Goal: Task Accomplishment & Management: Manage account settings

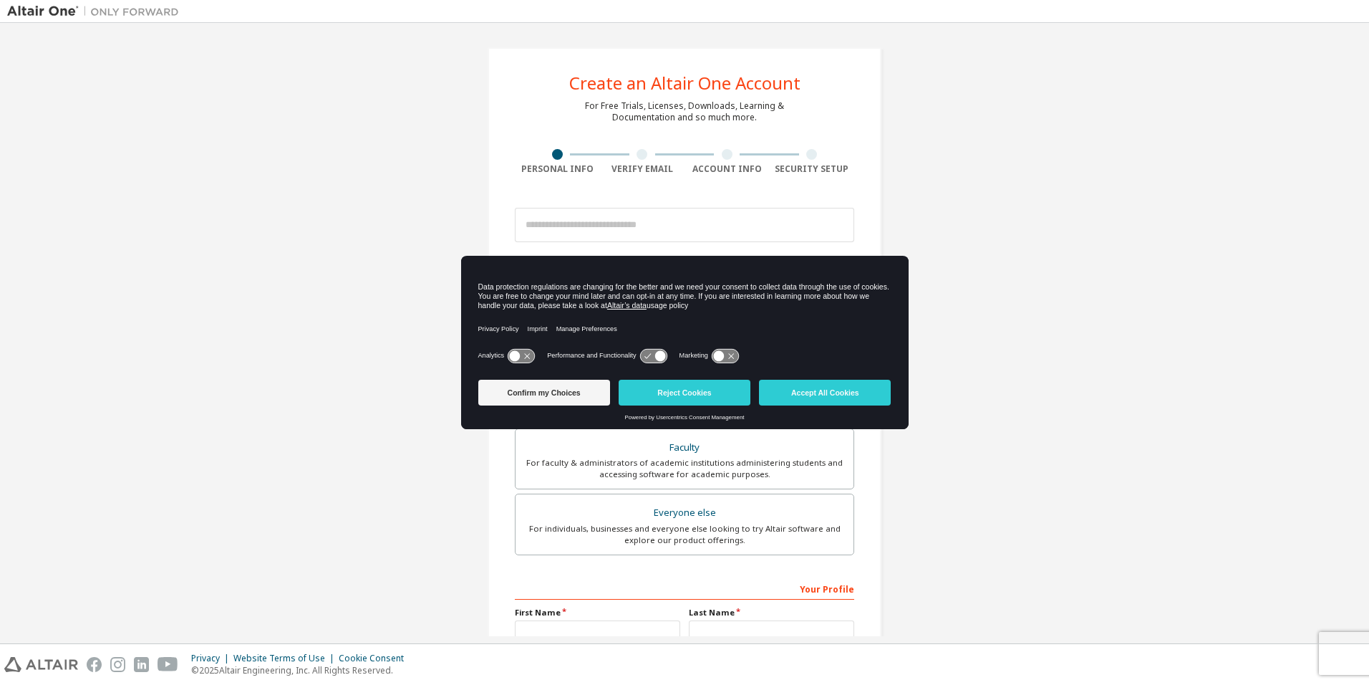
click at [985, 199] on div "Create an Altair One Account For Free Trials, Licenses, Downloads, Learning & D…" at bounding box center [684, 409] width 1355 height 758
click at [524, 357] on icon at bounding box center [521, 356] width 26 height 14
click at [517, 355] on icon at bounding box center [521, 356] width 26 height 14
click at [852, 393] on button "Accept All Cookies" at bounding box center [825, 393] width 132 height 26
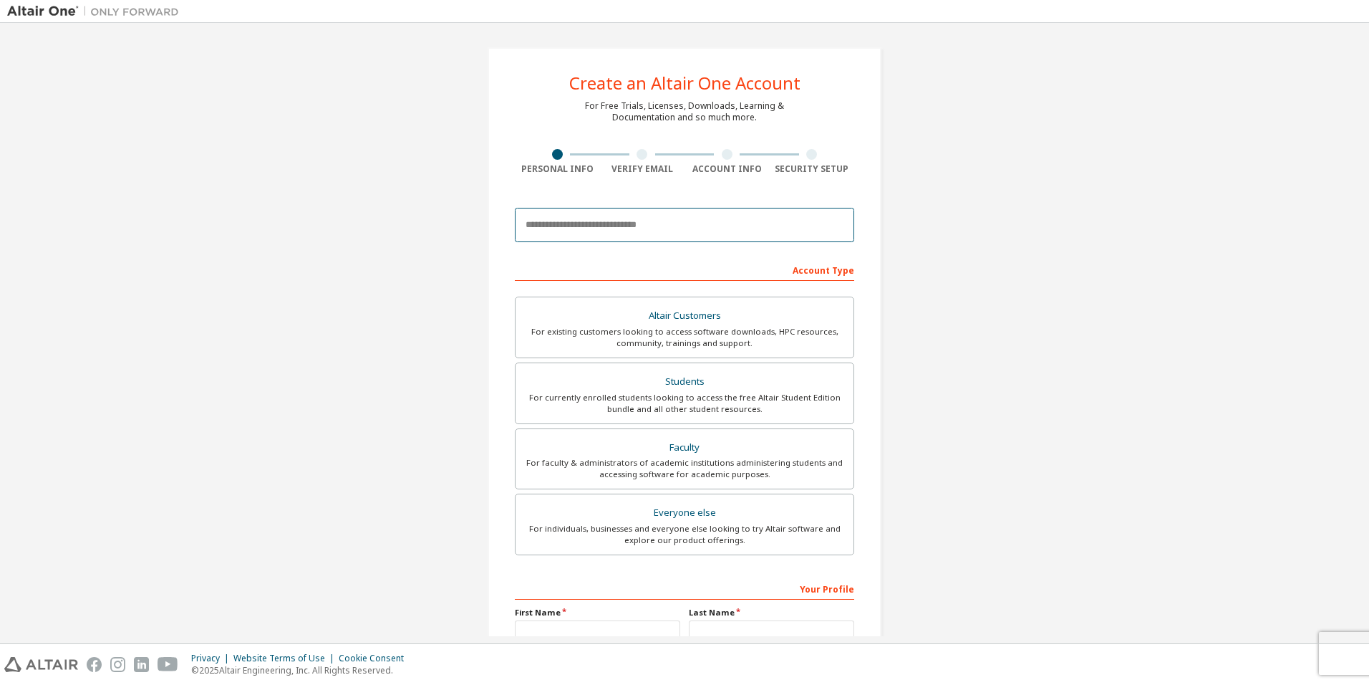
click at [592, 228] on input "email" at bounding box center [684, 225] width 339 height 34
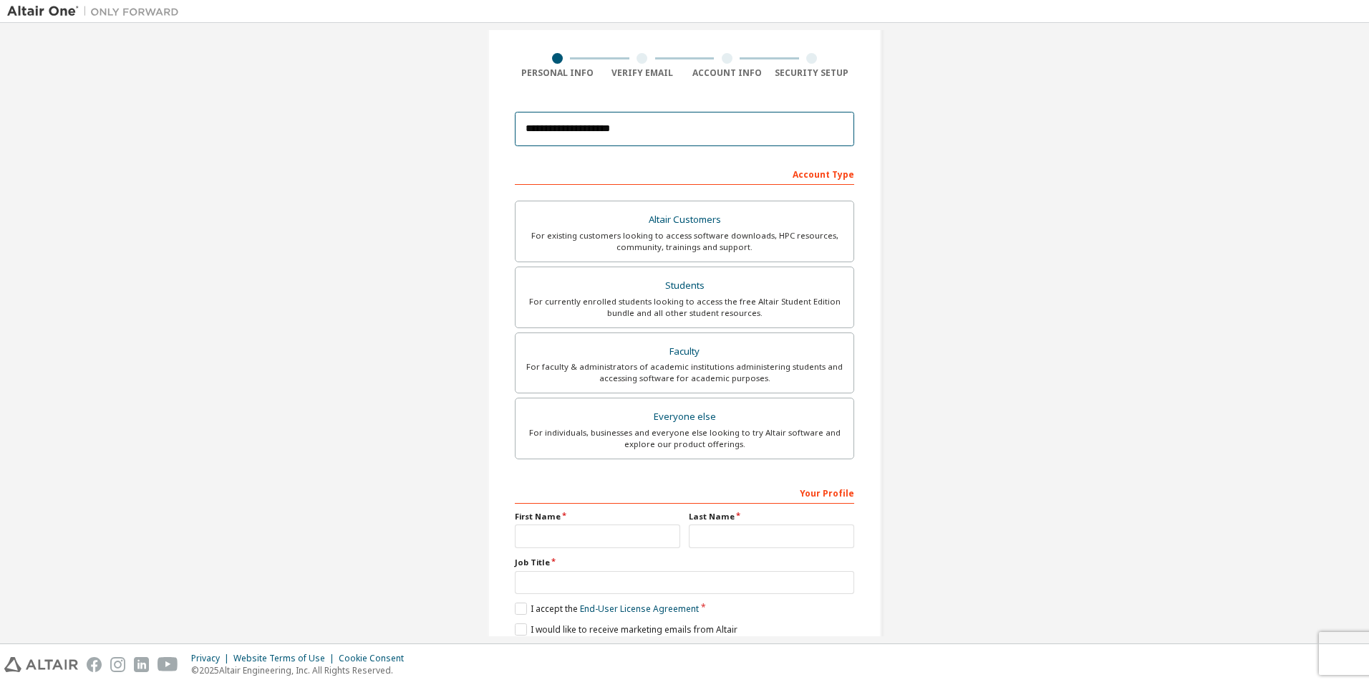
scroll to position [9, 0]
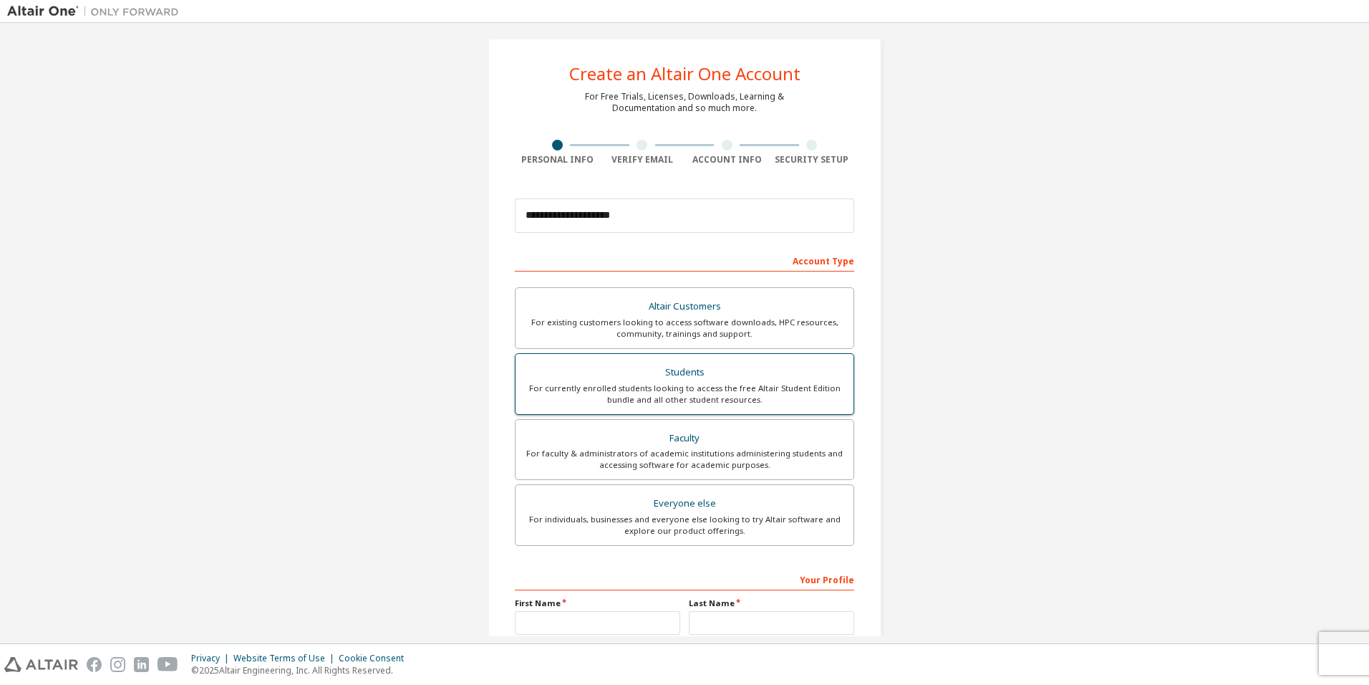
click at [693, 391] on div "For currently enrolled students looking to access the free Altair Student Editi…" at bounding box center [684, 393] width 321 height 23
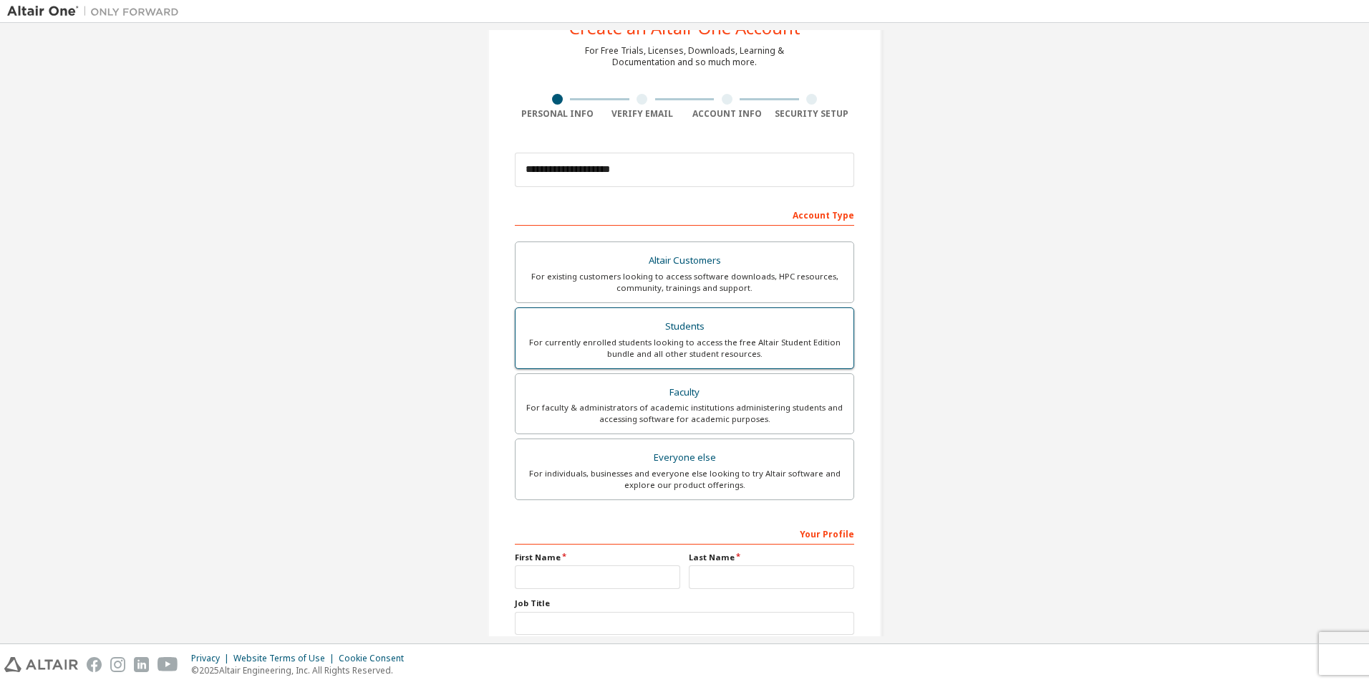
scroll to position [81, 0]
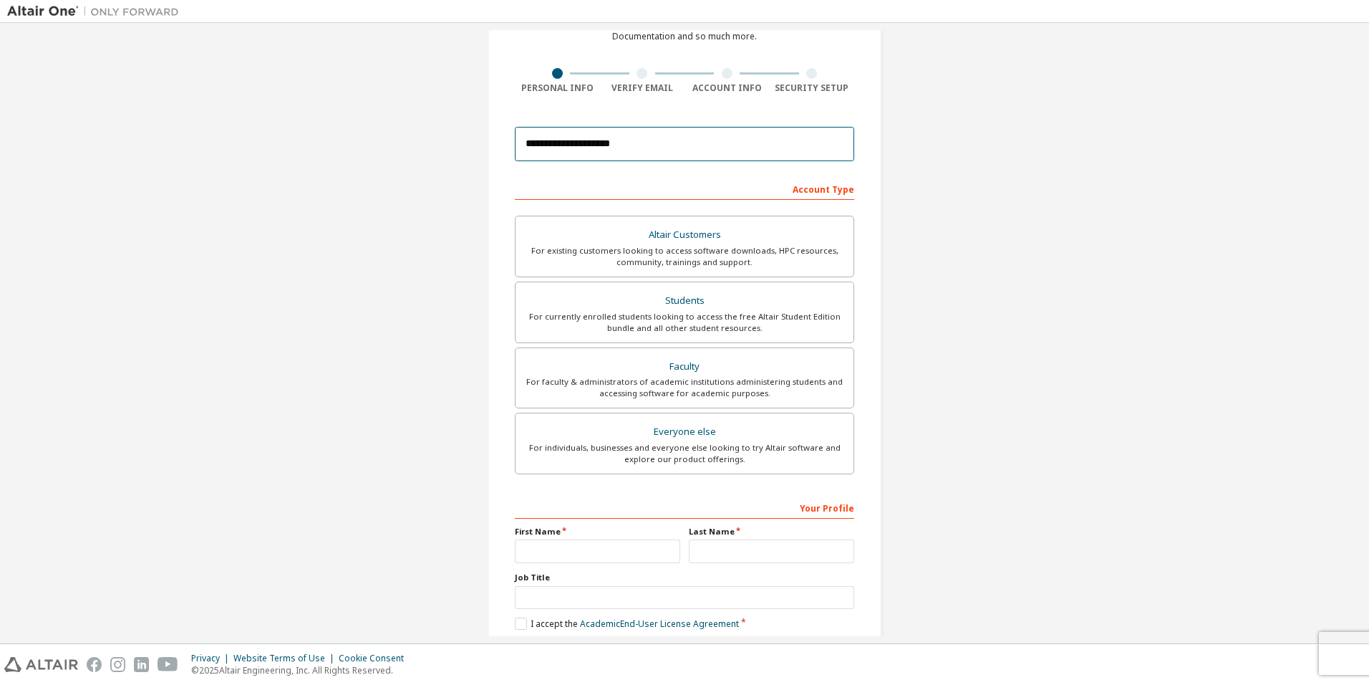
click at [581, 144] on input "**********" at bounding box center [684, 144] width 339 height 34
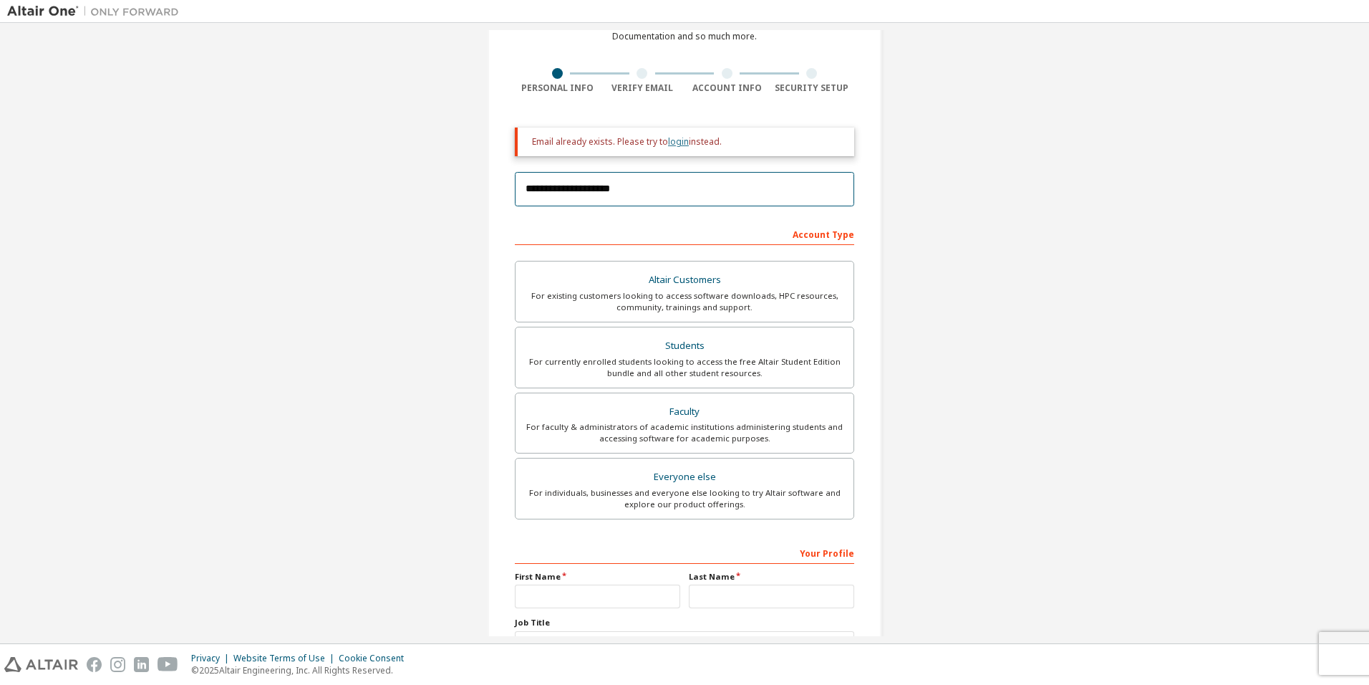
type input "**********"
click at [678, 143] on link "login" at bounding box center [678, 141] width 21 height 12
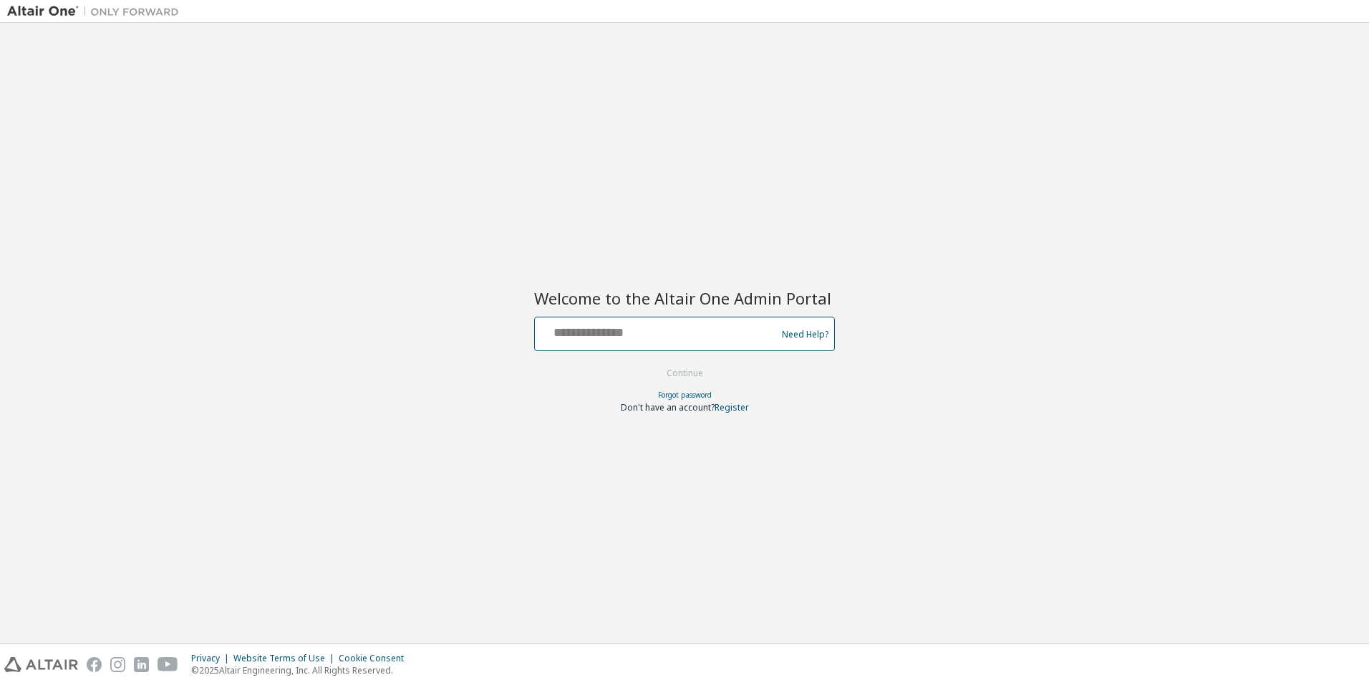
click at [617, 330] on input "text" at bounding box center [658, 330] width 234 height 21
click at [628, 334] on input "**********" at bounding box center [658, 330] width 234 height 21
type input "**********"
click at [680, 371] on button "Continue" at bounding box center [685, 372] width 67 height 21
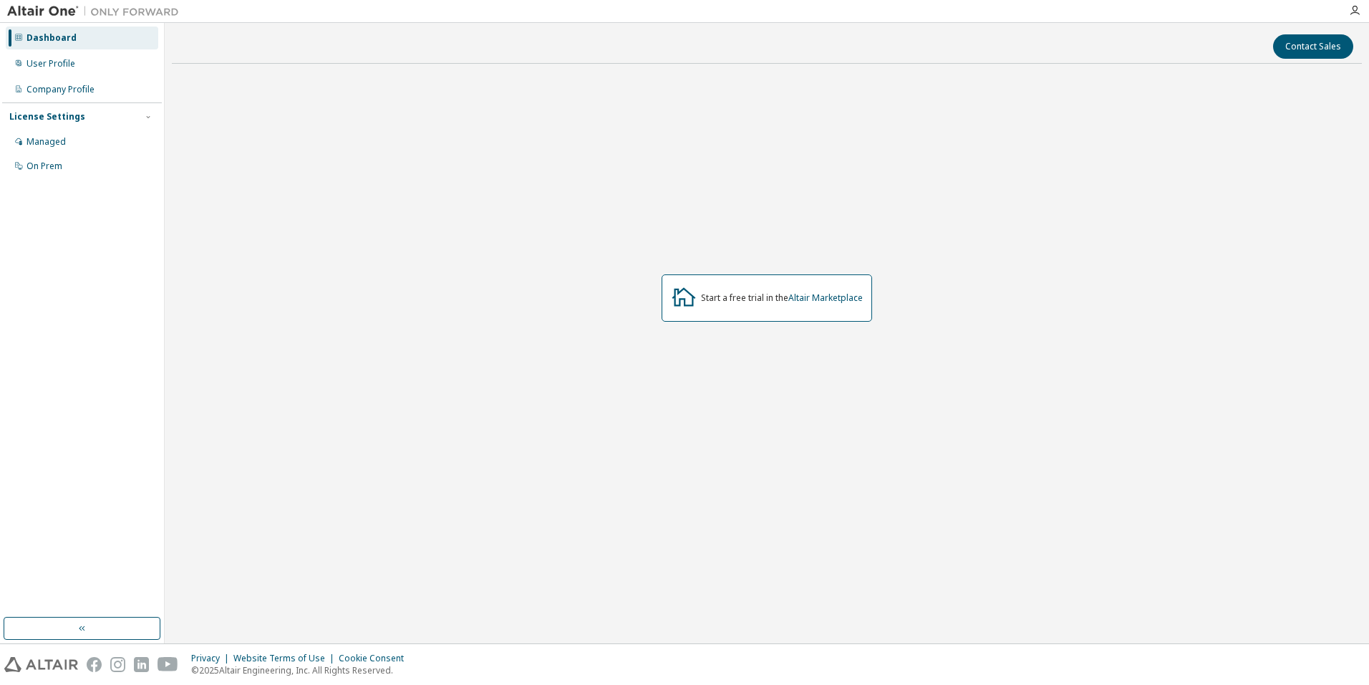
click at [47, 34] on div "Dashboard" at bounding box center [51, 37] width 50 height 11
click at [59, 67] on div "User Profile" at bounding box center [50, 63] width 49 height 11
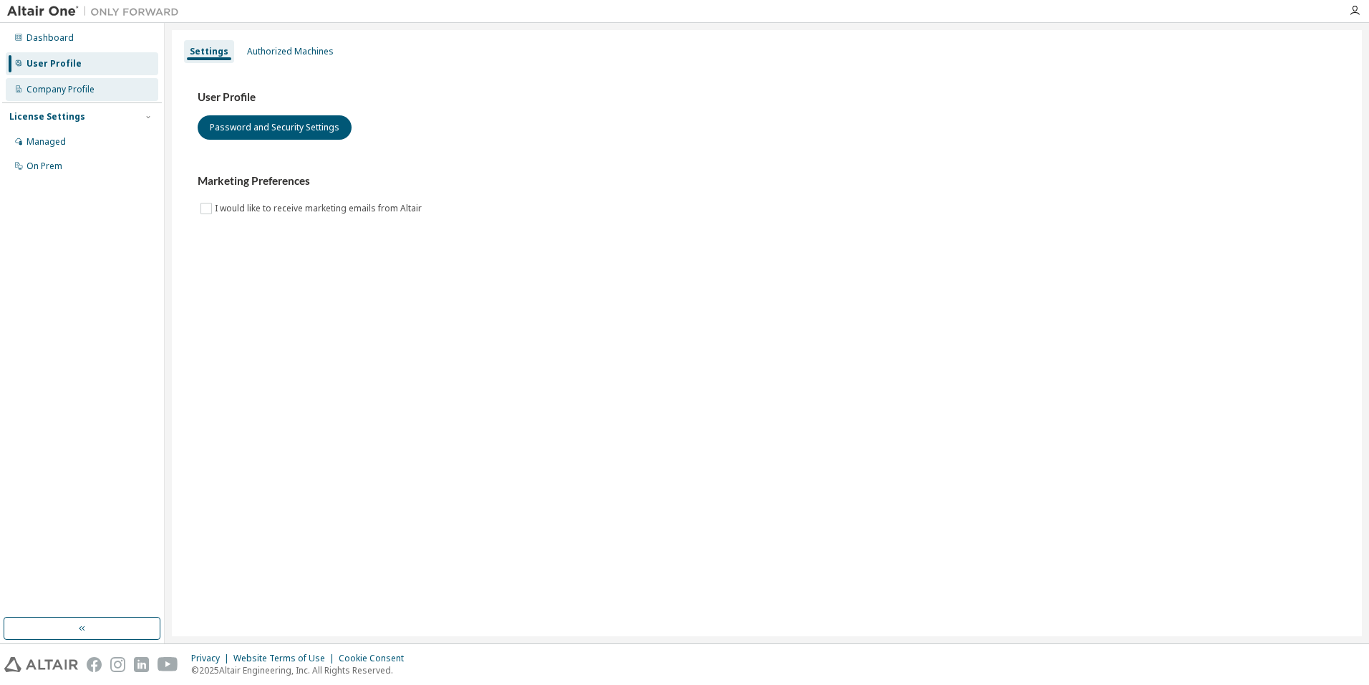
drag, startPoint x: 59, startPoint y: 67, endPoint x: 60, endPoint y: 82, distance: 15.1
click at [60, 82] on div "Company Profile" at bounding box center [82, 89] width 153 height 23
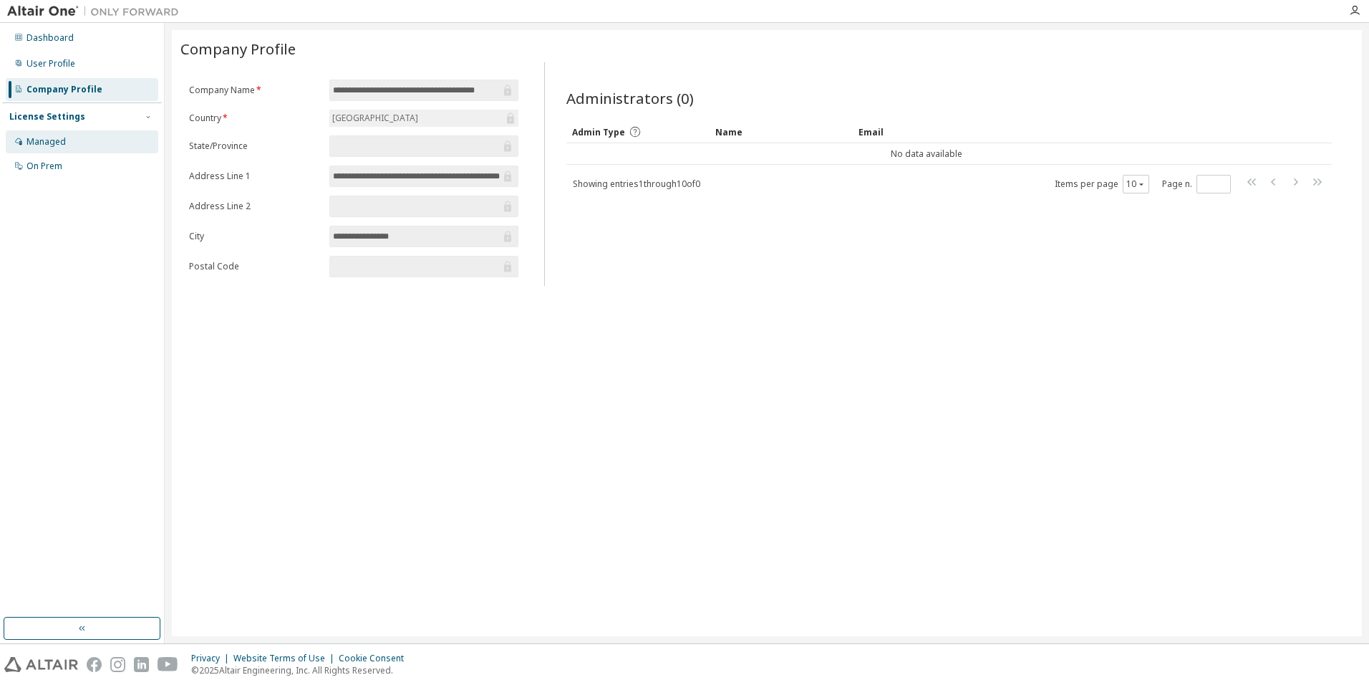
click at [59, 136] on div "Managed" at bounding box center [45, 141] width 39 height 11
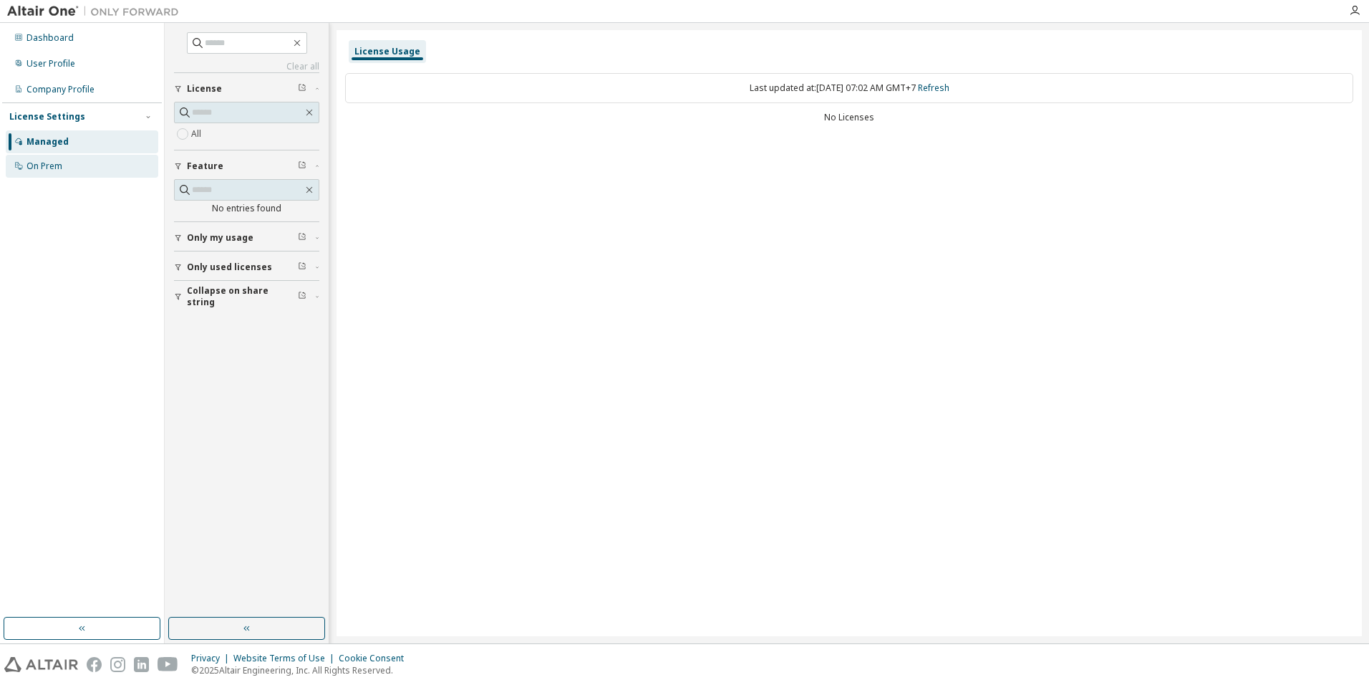
click at [54, 165] on div "On Prem" at bounding box center [44, 165] width 36 height 11
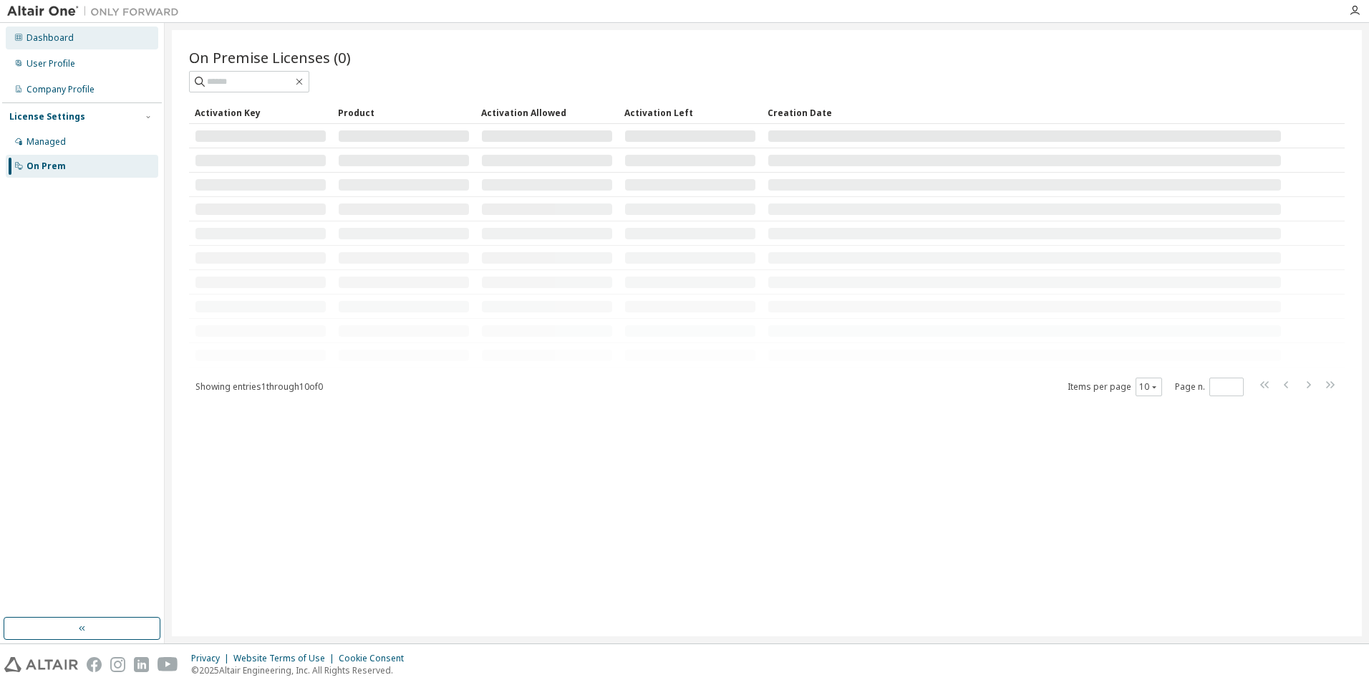
click at [55, 38] on div "Dashboard" at bounding box center [49, 37] width 47 height 11
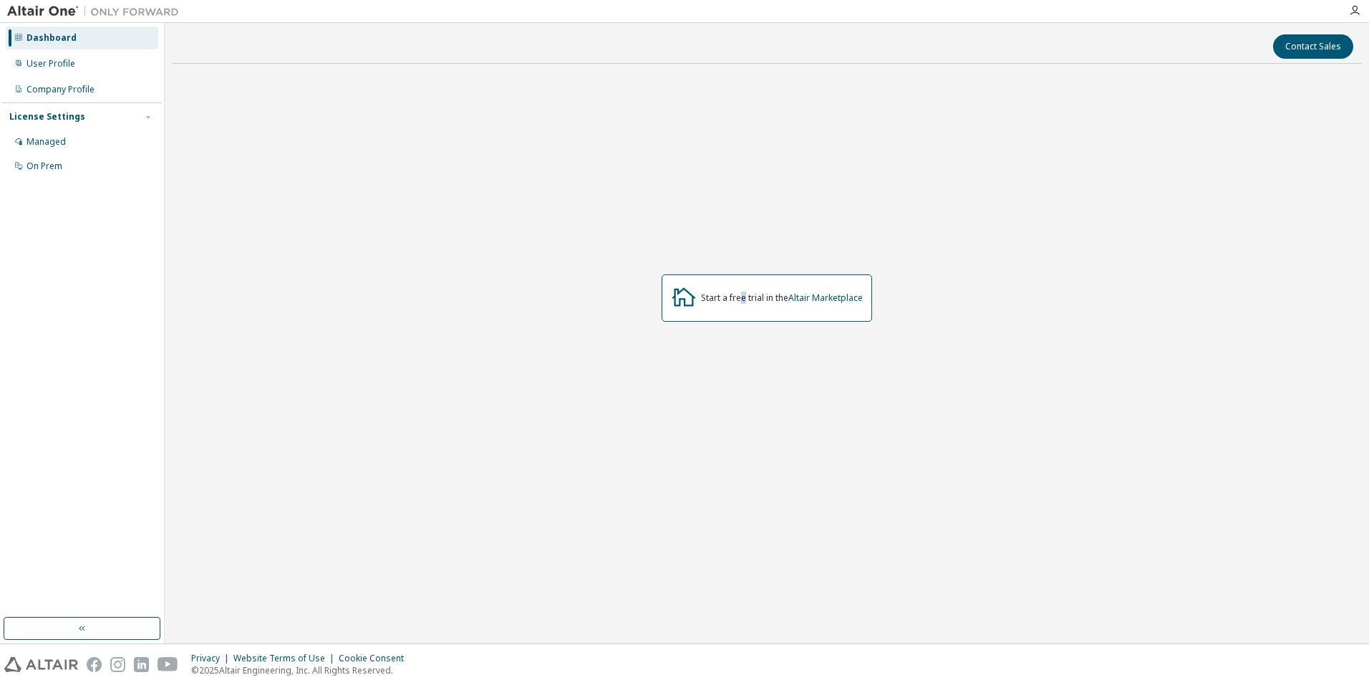
click at [741, 303] on div "Start a free trial in the Altair Marketplace" at bounding box center [767, 297] width 211 height 47
drag, startPoint x: 741, startPoint y: 303, endPoint x: 836, endPoint y: 302, distance: 94.5
click at [836, 302] on link "Altair Marketplace" at bounding box center [826, 297] width 74 height 12
